Goal: Check status: Check status

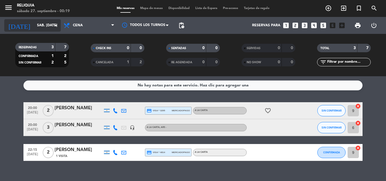
click at [49, 28] on input "sáb. [DATE]" at bounding box center [58, 26] width 48 height 10
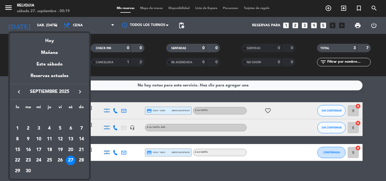
click at [55, 160] on div "26" at bounding box center [60, 161] width 10 height 10
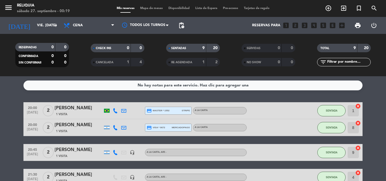
scroll to position [134, 0]
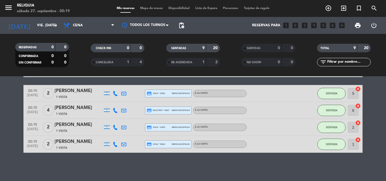
click at [83, 92] on div "[PERSON_NAME]" at bounding box center [79, 90] width 48 height 7
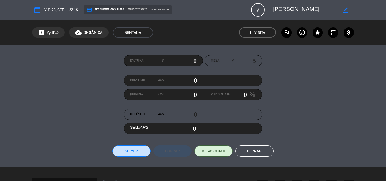
click at [255, 151] on button "Cerrar" at bounding box center [254, 150] width 38 height 11
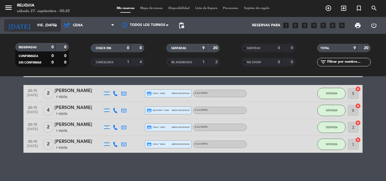
click at [45, 30] on input "vie. [DATE]" at bounding box center [58, 26] width 48 height 10
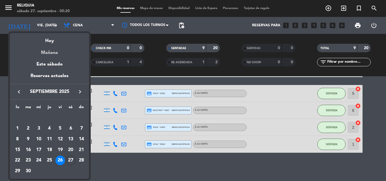
click at [53, 52] on div "Mañana" at bounding box center [49, 51] width 79 height 12
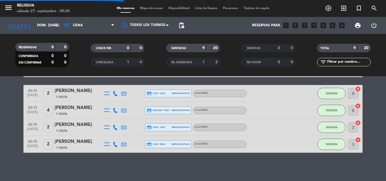
scroll to position [0, 0]
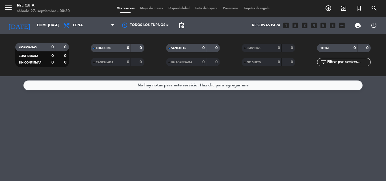
drag, startPoint x: 47, startPoint y: 16, endPoint x: 45, endPoint y: 21, distance: 5.2
click at [47, 17] on div "menu RELIQUIA sábado 27. septiembre - 00:20 Mis reservas Mapa de mesas Disponib…" at bounding box center [193, 8] width 386 height 17
click at [45, 23] on input "dom. [DATE]" at bounding box center [58, 26] width 48 height 10
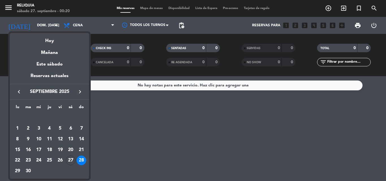
click at [51, 39] on div "Hoy" at bounding box center [49, 39] width 79 height 12
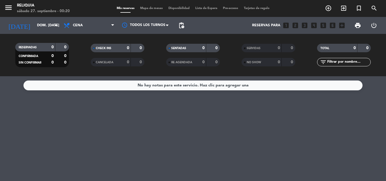
type input "sáb. [DATE]"
